Goal: Transaction & Acquisition: Purchase product/service

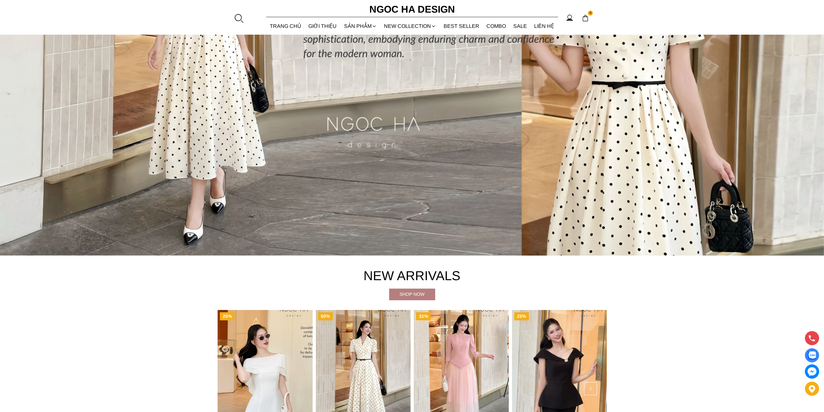
scroll to position [365, 0]
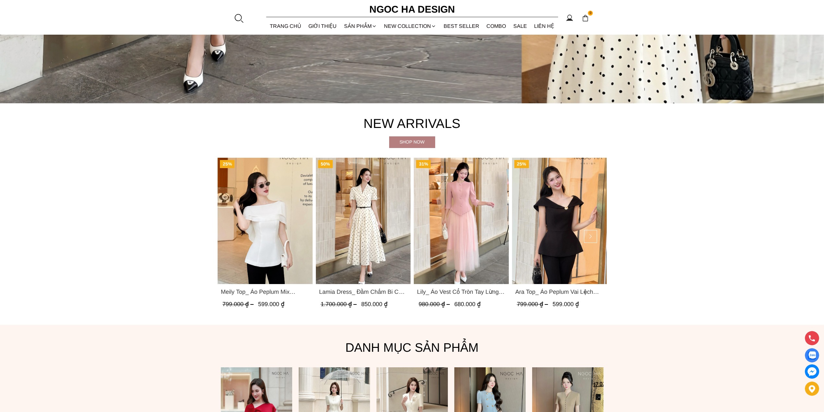
click at [373, 236] on img "Product image - Lamia Dress_ Đầm Chấm Bi Cổ Vest Màu Kem D1003" at bounding box center [363, 221] width 95 height 126
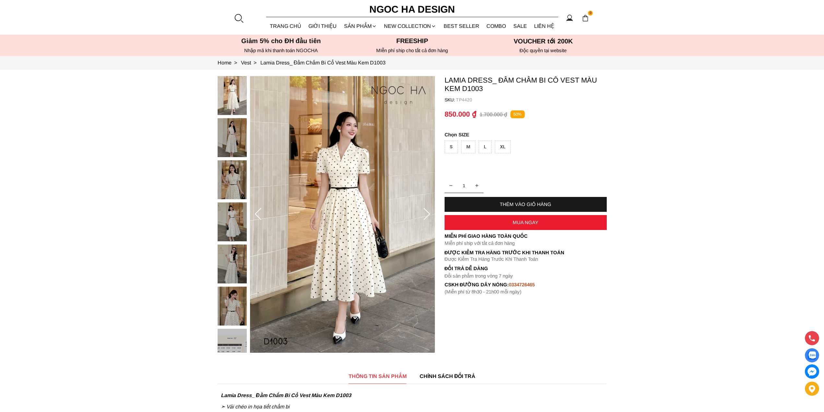
click at [451, 147] on div "S" at bounding box center [451, 147] width 13 height 13
click at [239, 136] on img at bounding box center [232, 137] width 29 height 39
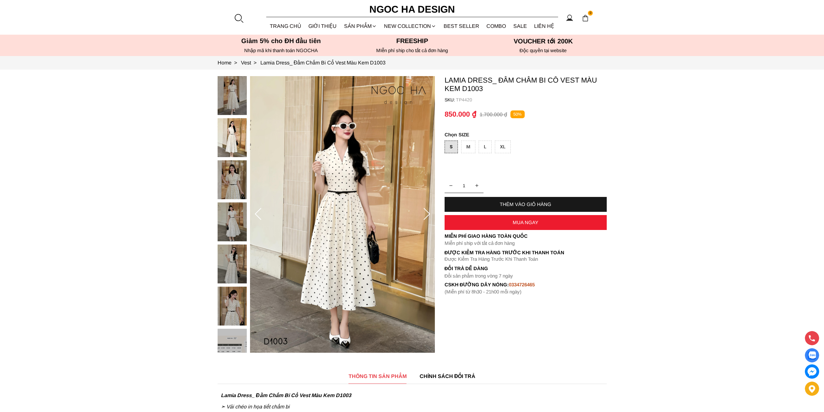
click at [419, 7] on h6 "Ngoc Ha Design" at bounding box center [412, 10] width 97 height 16
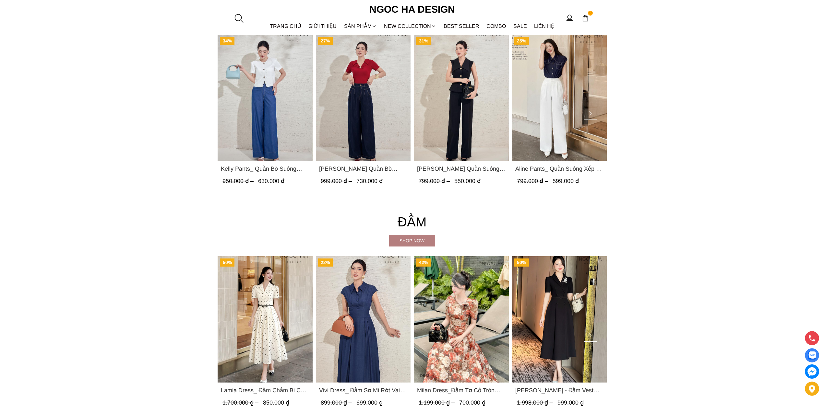
scroll to position [1173, 0]
